Goal: Information Seeking & Learning: Learn about a topic

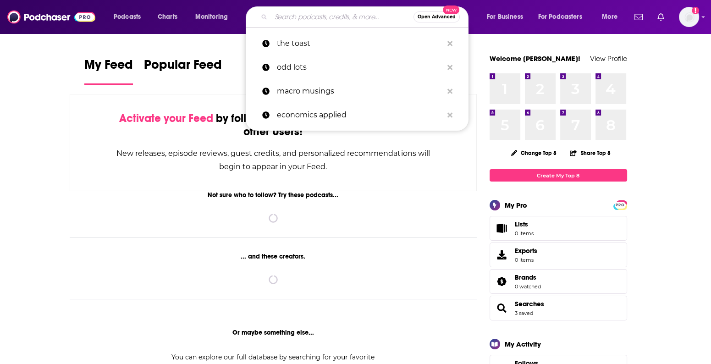
drag, startPoint x: 0, startPoint y: 0, endPoint x: 299, endPoint y: 22, distance: 299.9
click at [299, 22] on input "Search podcasts, credits, & more..." at bounding box center [342, 17] width 142 height 15
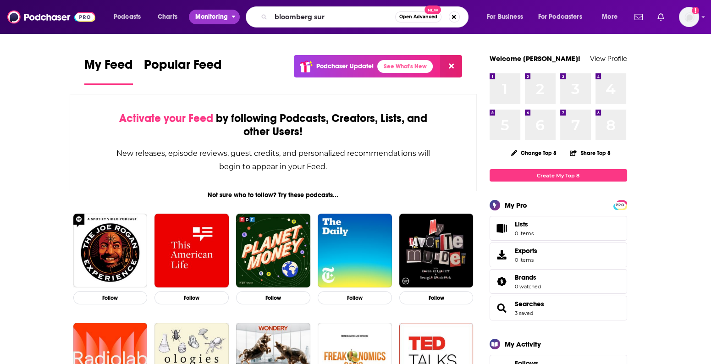
click at [214, 21] on span "Monitoring" at bounding box center [211, 17] width 33 height 13
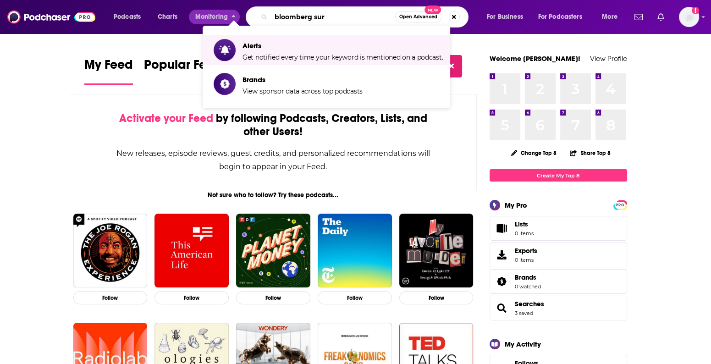
click at [330, 17] on input "bloomberg sur" at bounding box center [333, 17] width 124 height 15
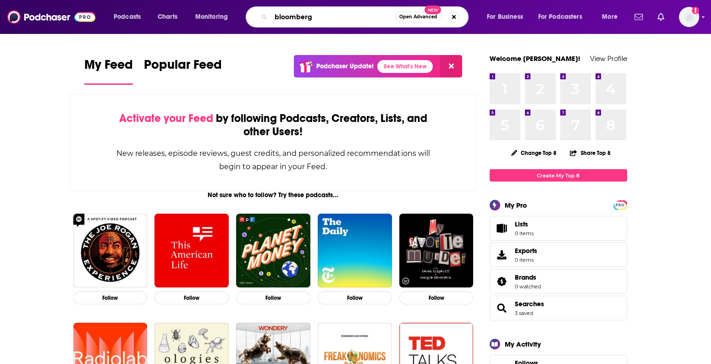
type input "bloomberg"
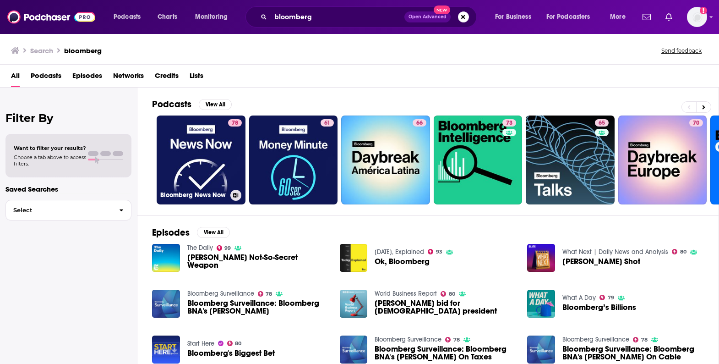
click at [216, 157] on link "78 Bloomberg News Now" at bounding box center [201, 159] width 89 height 89
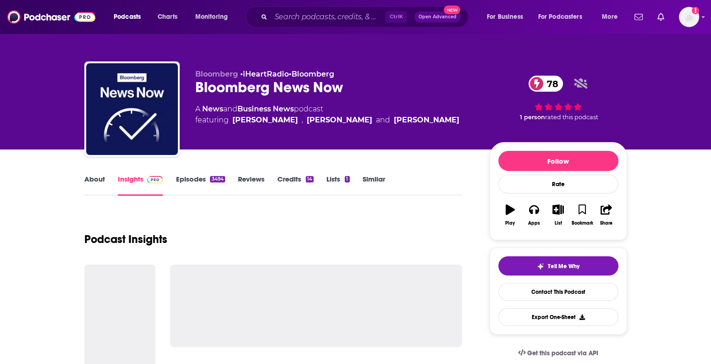
click at [204, 176] on link "Episodes 3494" at bounding box center [199, 185] width 49 height 21
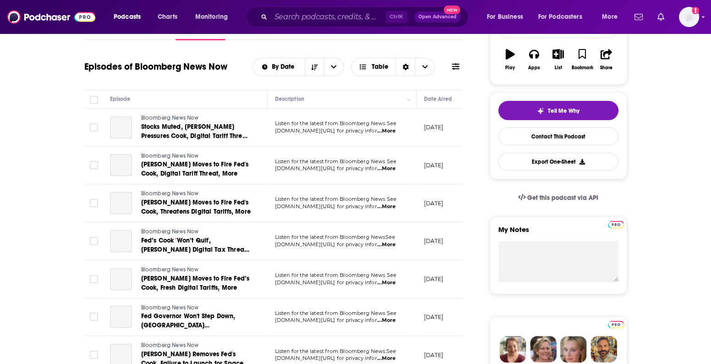
scroll to position [156, 0]
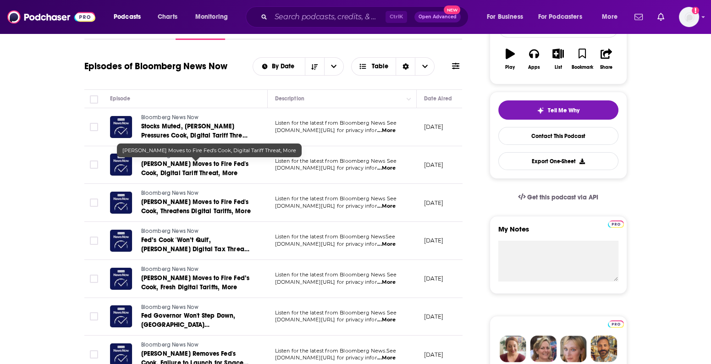
click at [214, 162] on span "[PERSON_NAME] Moves to Fire Fed's Cook, Digital Tariff Threat, More" at bounding box center [195, 168] width 108 height 17
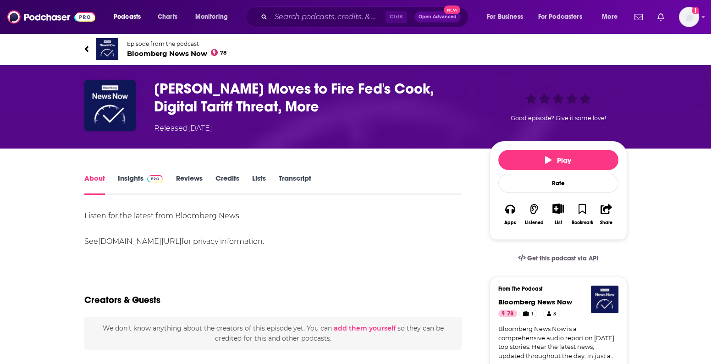
click at [304, 175] on link "Transcript" at bounding box center [294, 184] width 33 height 21
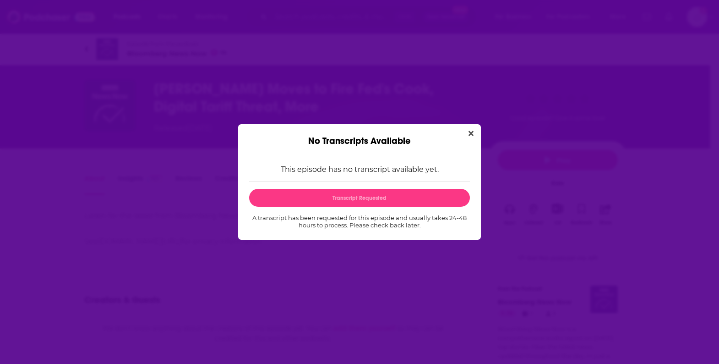
click at [474, 130] on button "Close" at bounding box center [471, 133] width 12 height 11
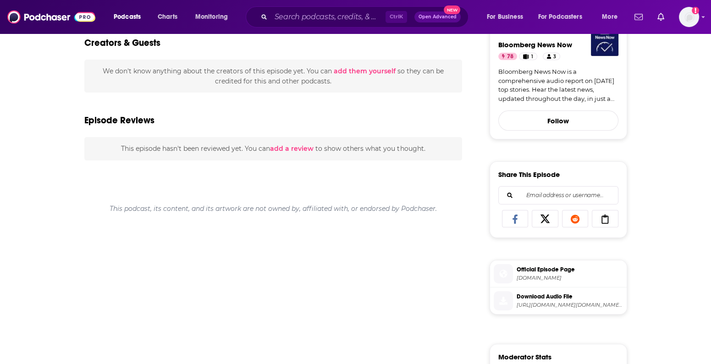
scroll to position [267, 0]
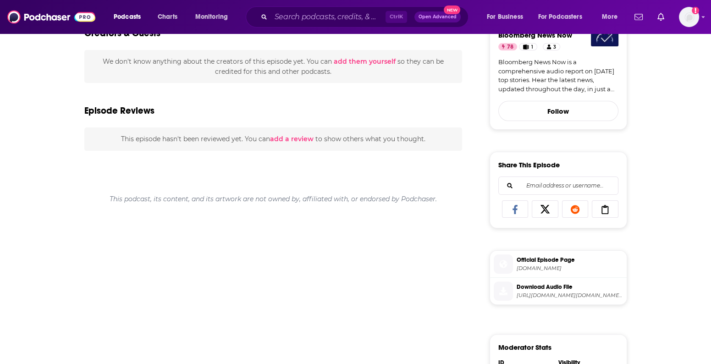
click at [558, 259] on span "Official Episode Page" at bounding box center [569, 260] width 106 height 8
